Goal: Transaction & Acquisition: Download file/media

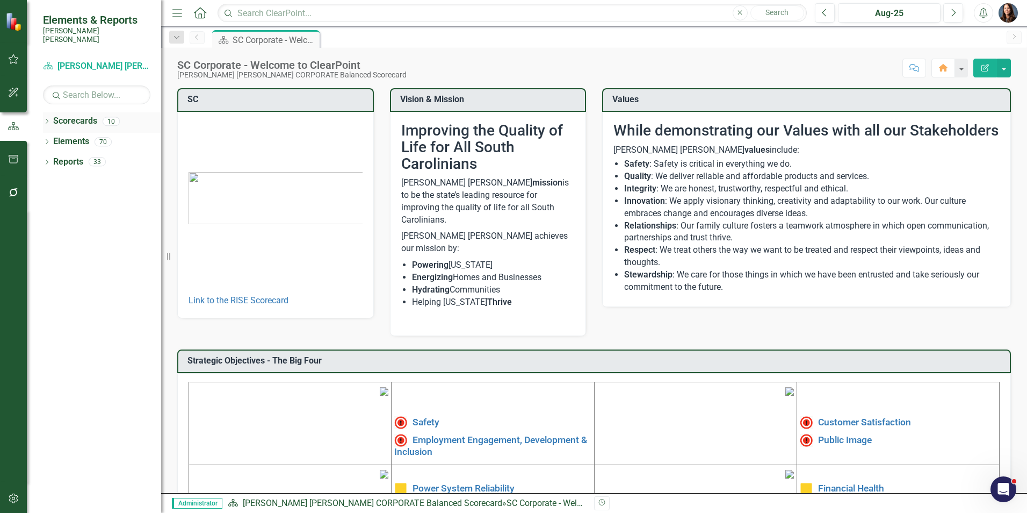
click at [48, 119] on icon "Dropdown" at bounding box center [47, 122] width 8 height 6
click at [52, 138] on icon "Dropdown" at bounding box center [52, 141] width 8 height 6
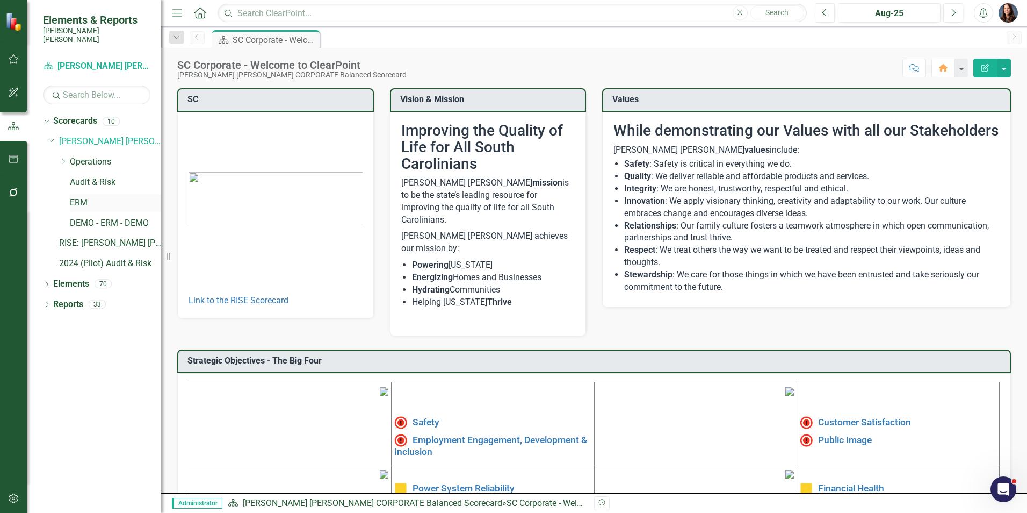
click at [78, 197] on link "ERM" at bounding box center [115, 203] width 91 height 12
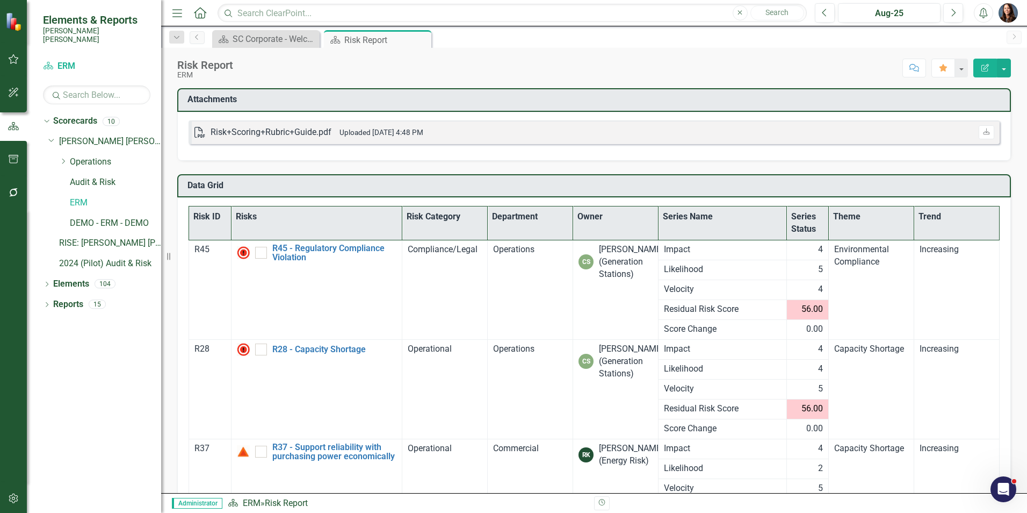
click at [847, 220] on th "Theme" at bounding box center [871, 223] width 85 height 34
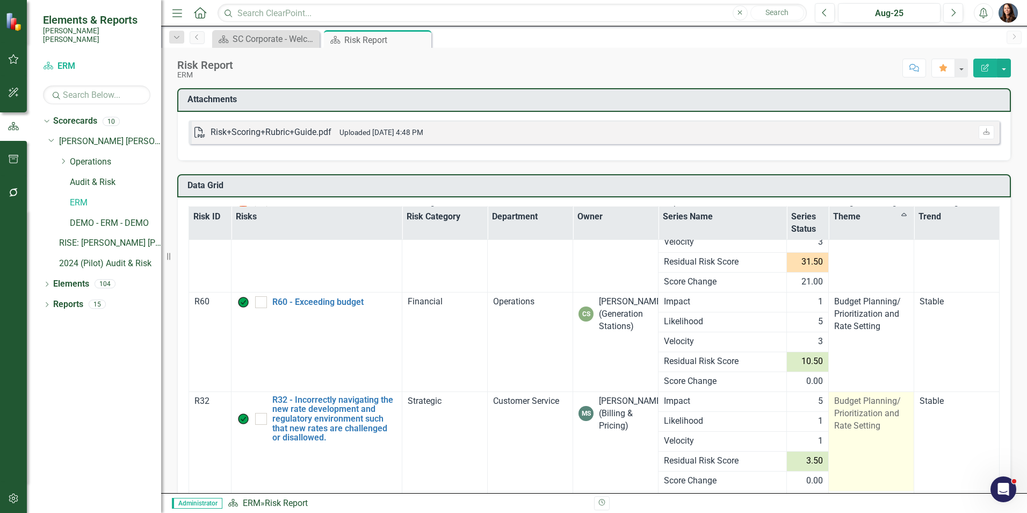
scroll to position [146, 0]
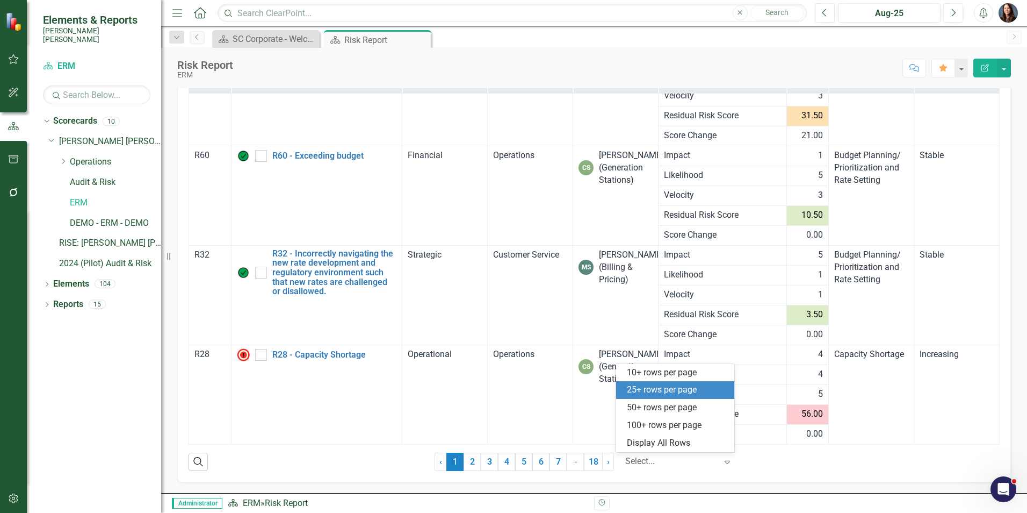
click at [723, 461] on icon "Expand" at bounding box center [727, 461] width 11 height 9
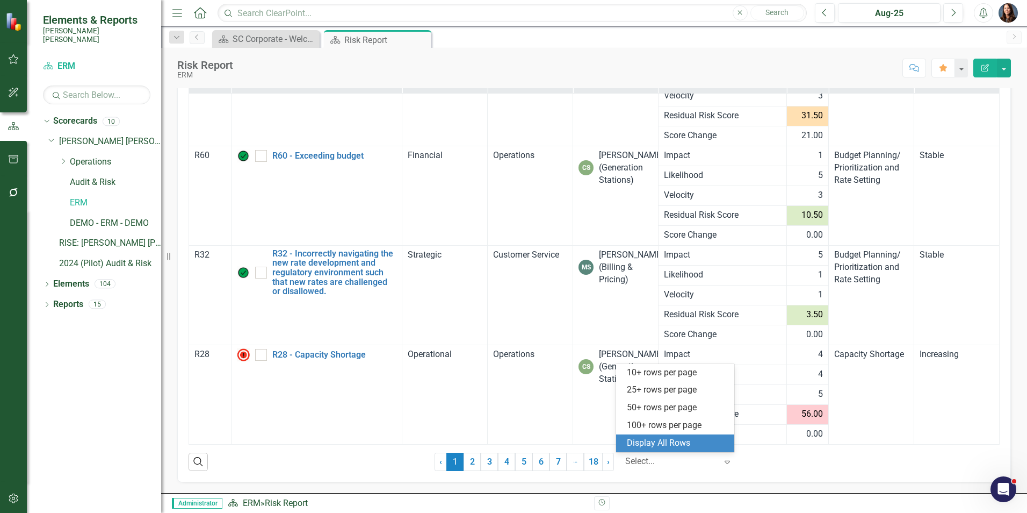
click at [681, 448] on div "Display All Rows" at bounding box center [677, 443] width 101 height 12
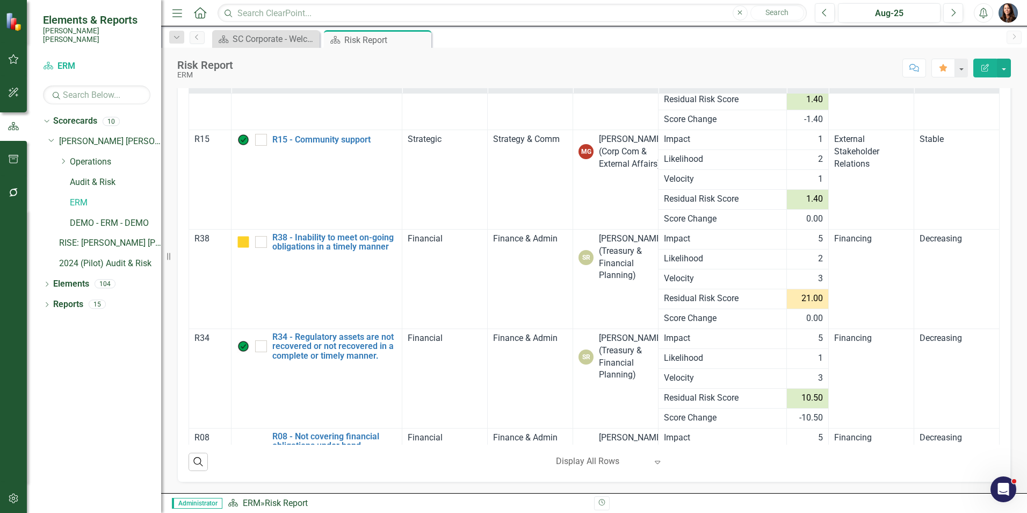
scroll to position [3600, 0]
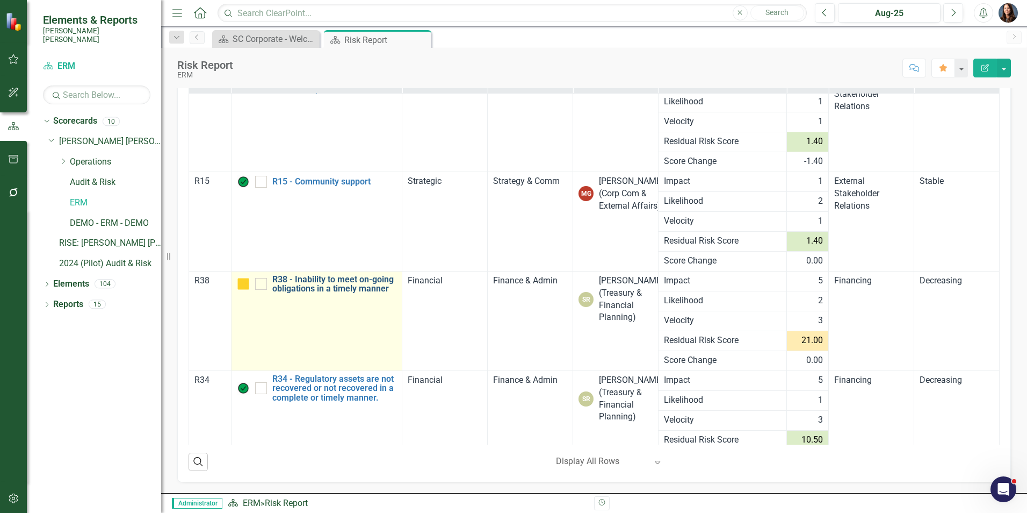
click at [297, 290] on link "R38 - Inability to meet on-going obligations in a timely manner" at bounding box center [334, 284] width 125 height 19
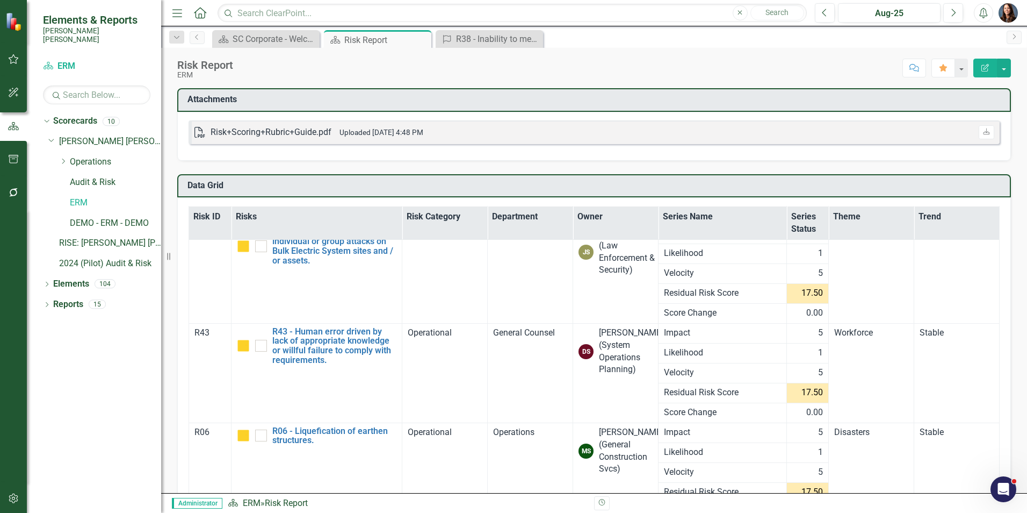
scroll to position [2633, 0]
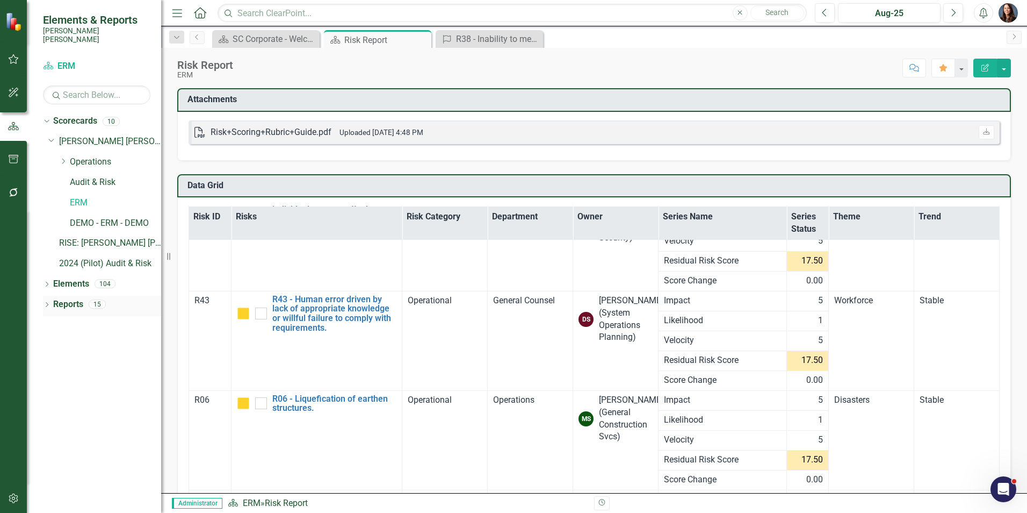
click at [46, 302] on icon "Dropdown" at bounding box center [47, 305] width 8 height 6
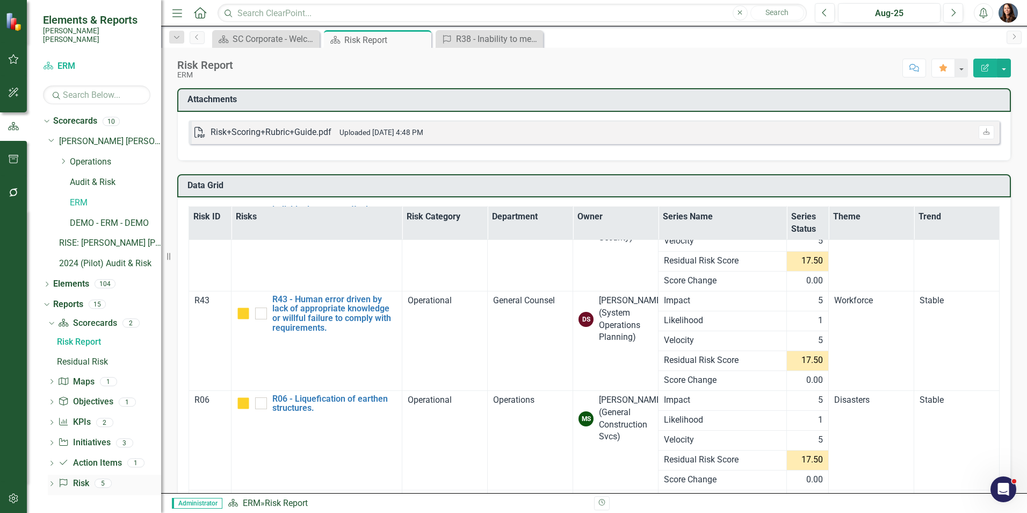
click at [52, 481] on icon "Dropdown" at bounding box center [52, 484] width 8 height 6
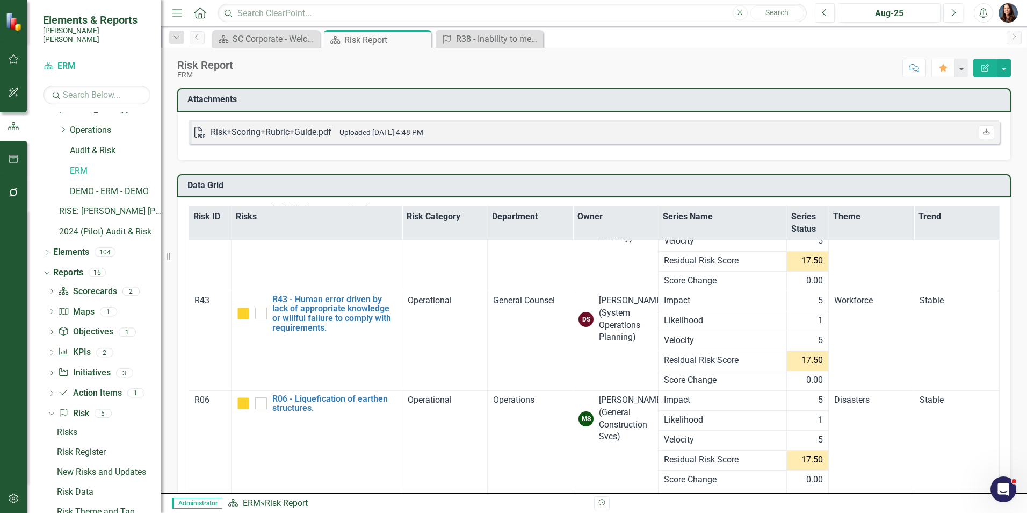
scroll to position [49, 0]
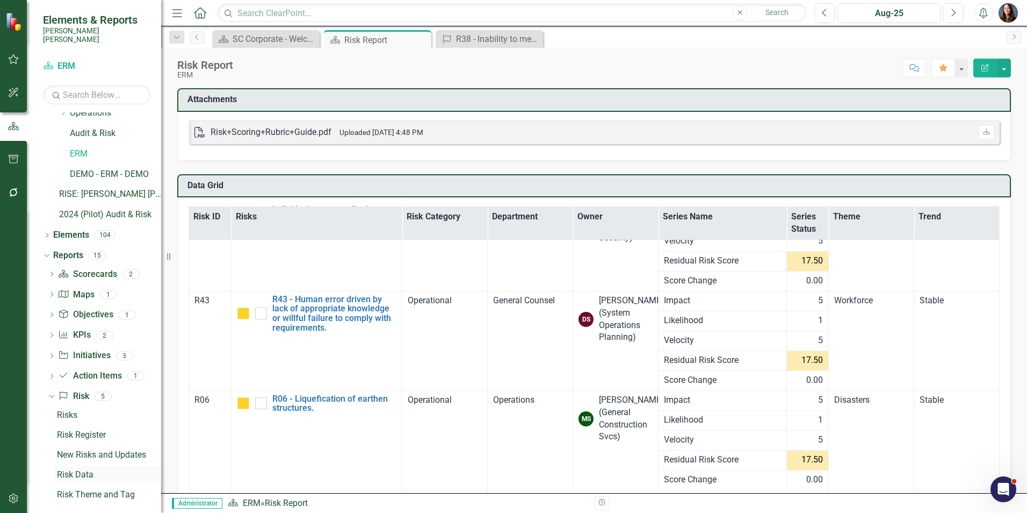
click at [72, 470] on div "Risk Data" at bounding box center [109, 475] width 104 height 10
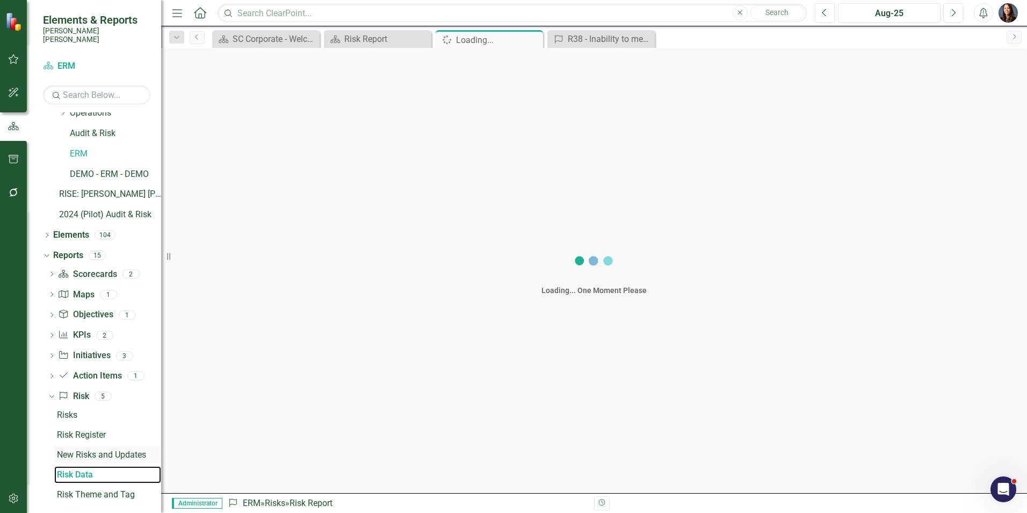
scroll to position [10, 0]
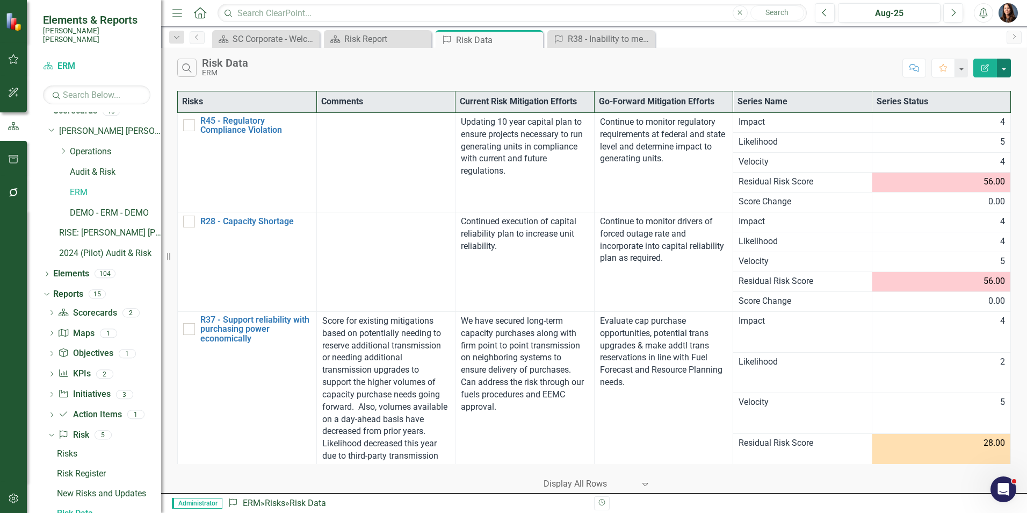
click at [1008, 67] on button "button" at bounding box center [1004, 68] width 14 height 19
click at [968, 128] on link "Excel Export to Excel" at bounding box center [968, 129] width 85 height 20
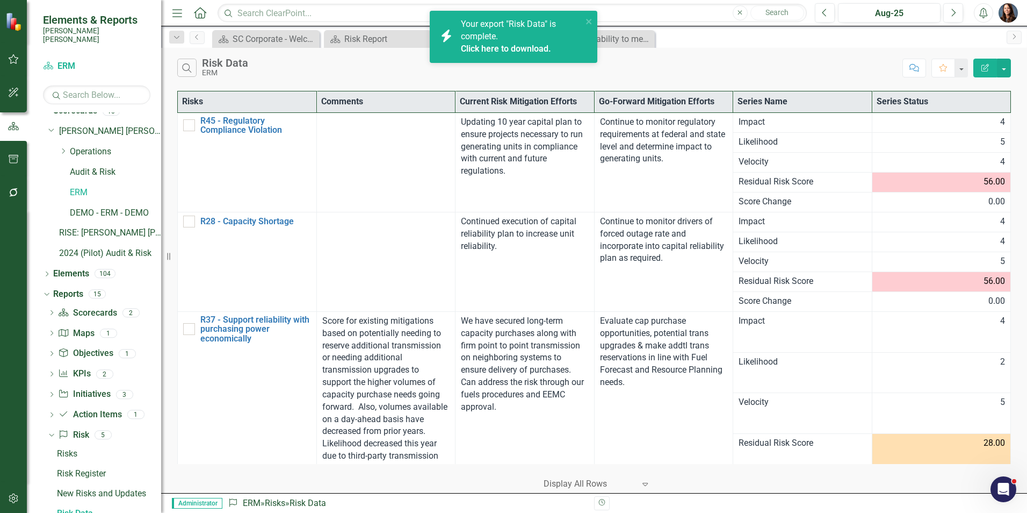
click at [532, 40] on div "Your export "Risk Data" is complete. Click here to download." at bounding box center [521, 36] width 121 height 37
